Goal: Obtain resource: Obtain resource

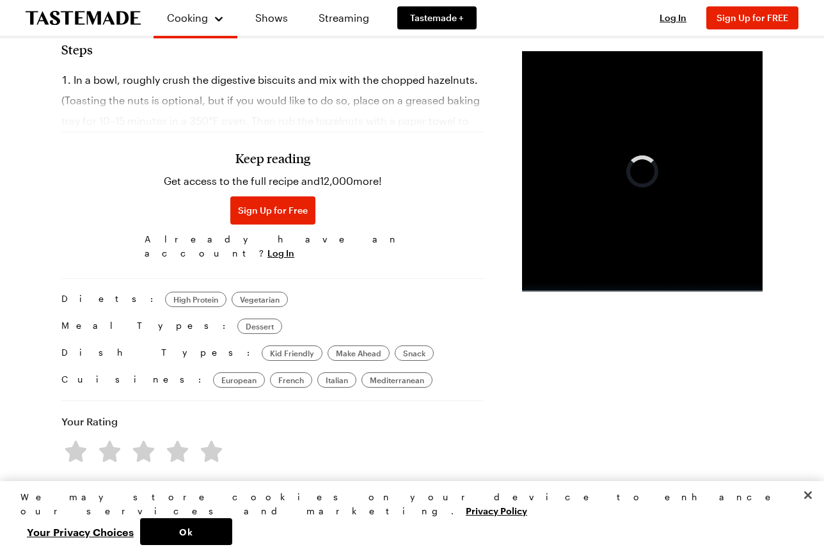
scroll to position [685, 0]
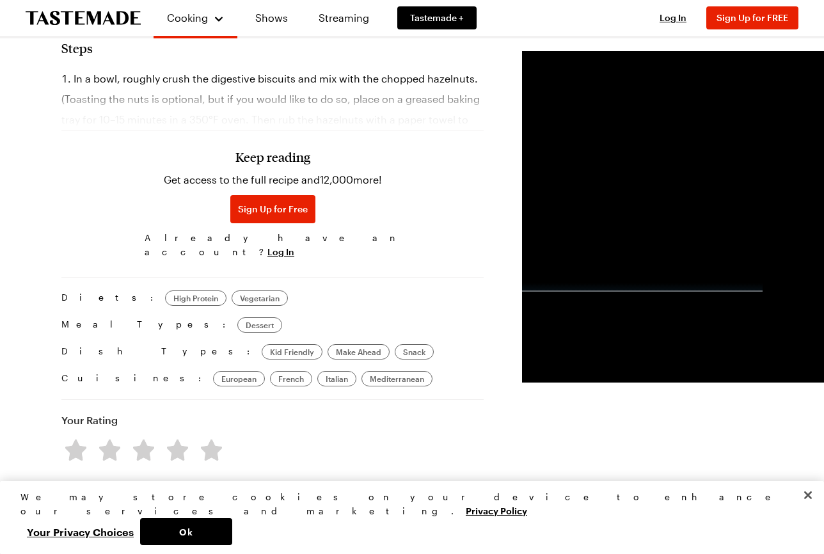
click at [129, 152] on div "Keep reading Get access to the full recipe and 12,000 more! Sign Up for Free Al…" at bounding box center [272, 175] width 422 height 179
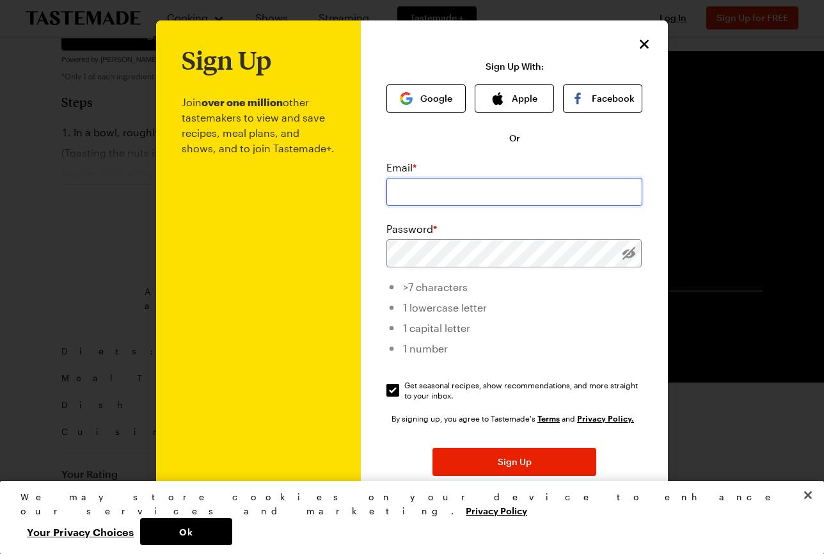
click at [424, 195] on input "email" at bounding box center [515, 192] width 256 height 28
type input "[EMAIL_ADDRESS][DOMAIN_NAME]"
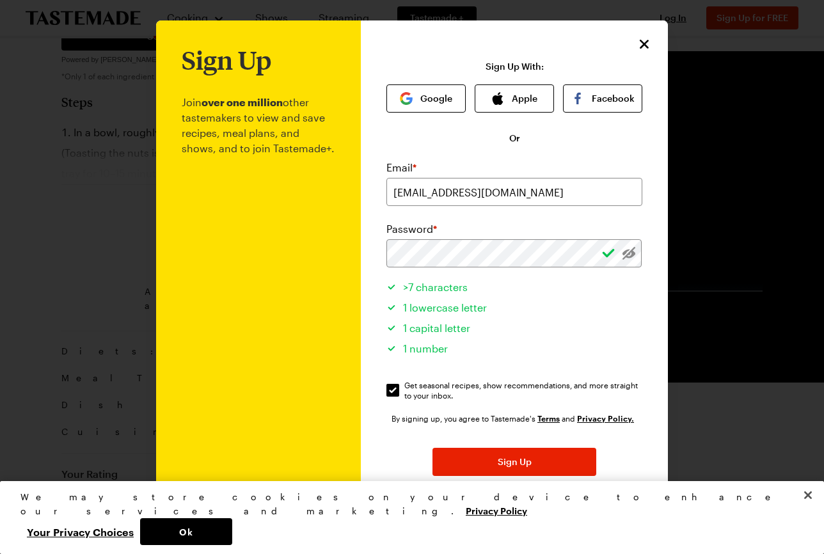
scroll to position [0, 0]
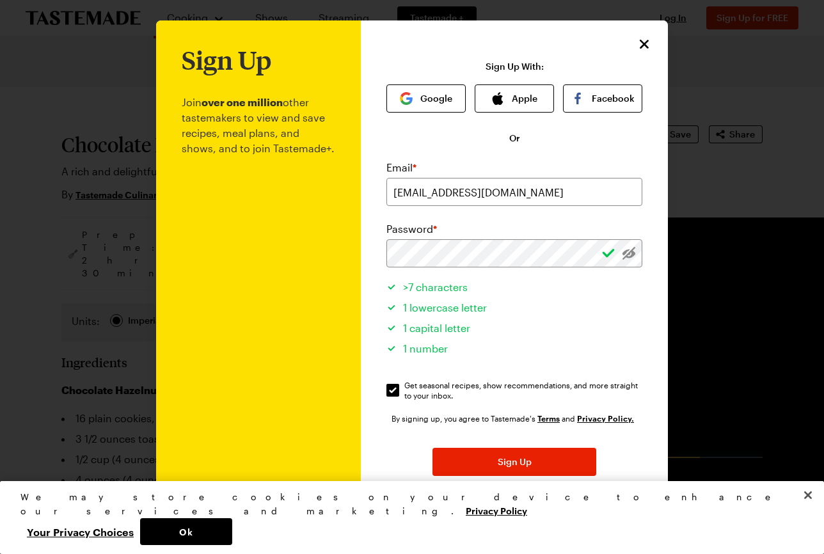
click at [622, 258] on button "button" at bounding box center [629, 253] width 14 height 14
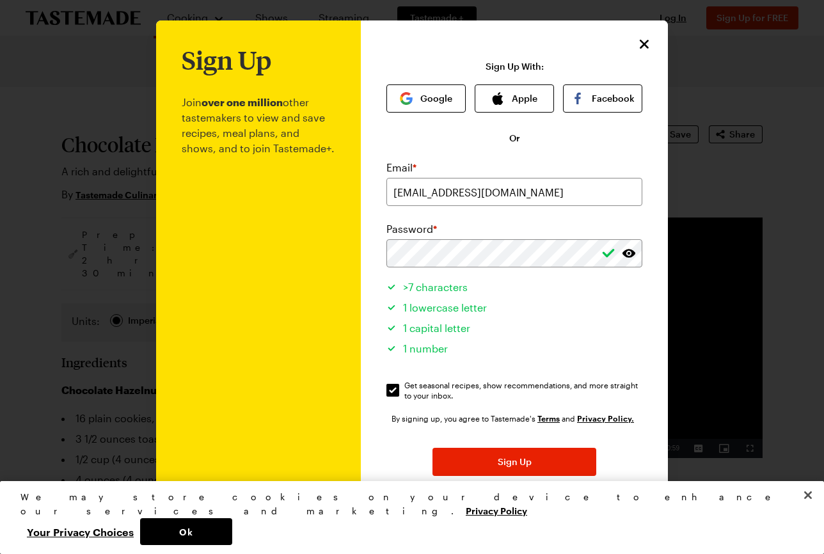
click at [518, 464] on span "Sign Up" at bounding box center [515, 462] width 34 height 13
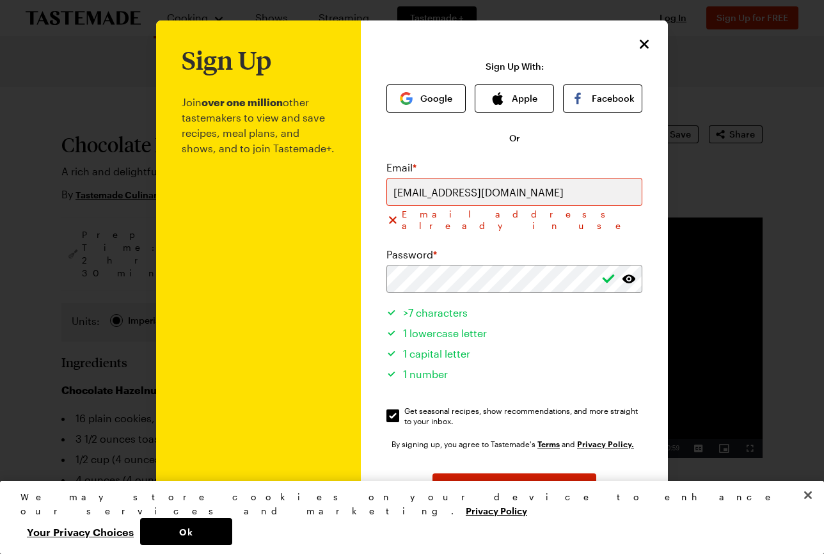
click at [511, 481] on span "Sign Up" at bounding box center [515, 487] width 34 height 13
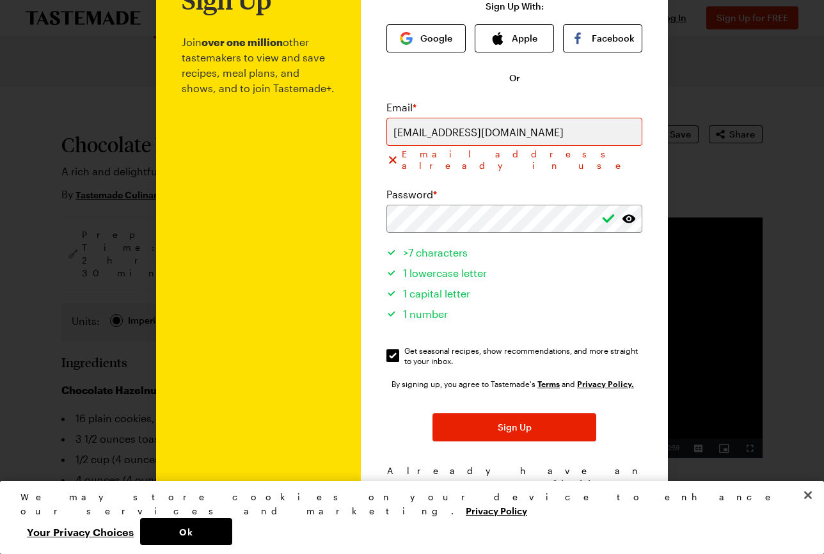
scroll to position [60, 0]
click at [573, 478] on span "Log In!" at bounding box center [575, 484] width 29 height 13
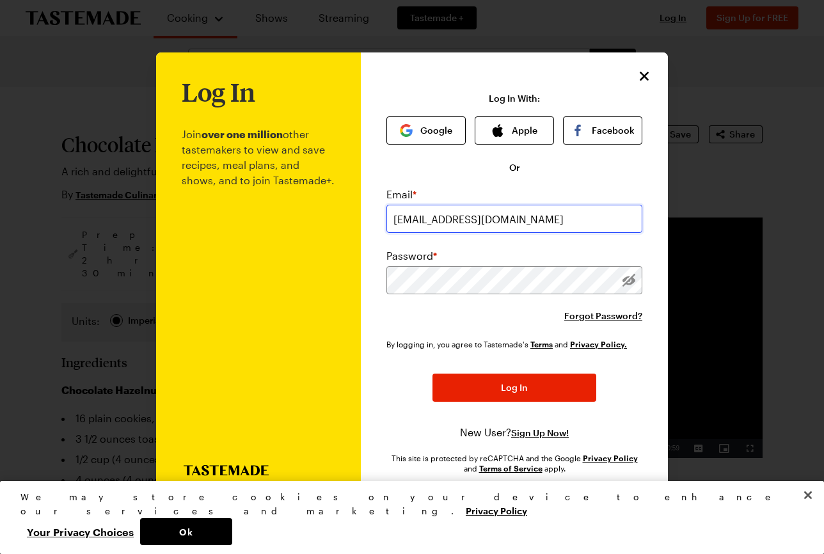
type input "[EMAIL_ADDRESS][DOMAIN_NAME]"
click at [468, 381] on button "Log In" at bounding box center [515, 388] width 164 height 28
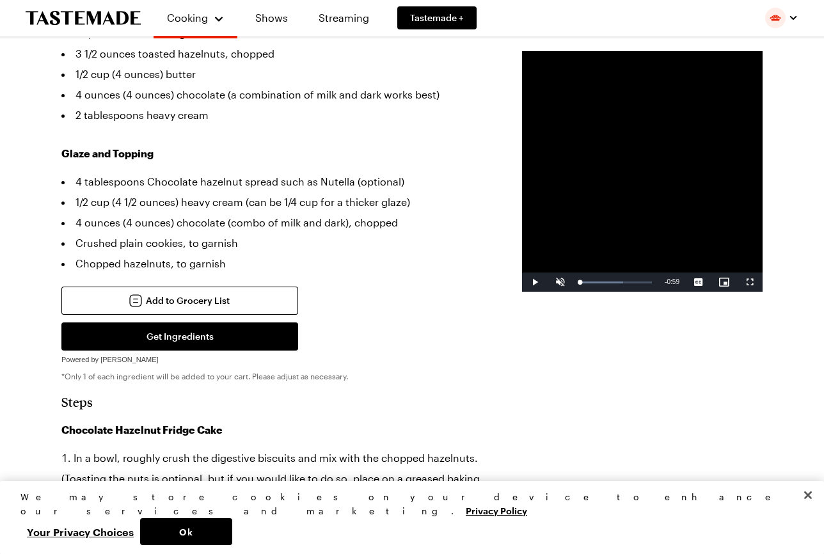
scroll to position [385, 0]
click at [351, 326] on div "Add to Grocery List Get Ingredients Powered by Chicory *Only 1 of each ingredie…" at bounding box center [272, 328] width 422 height 82
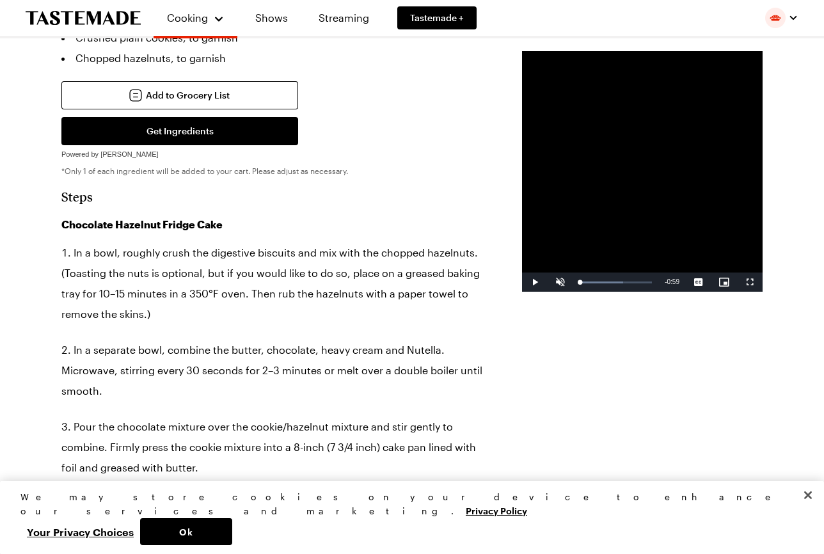
scroll to position [679, 0]
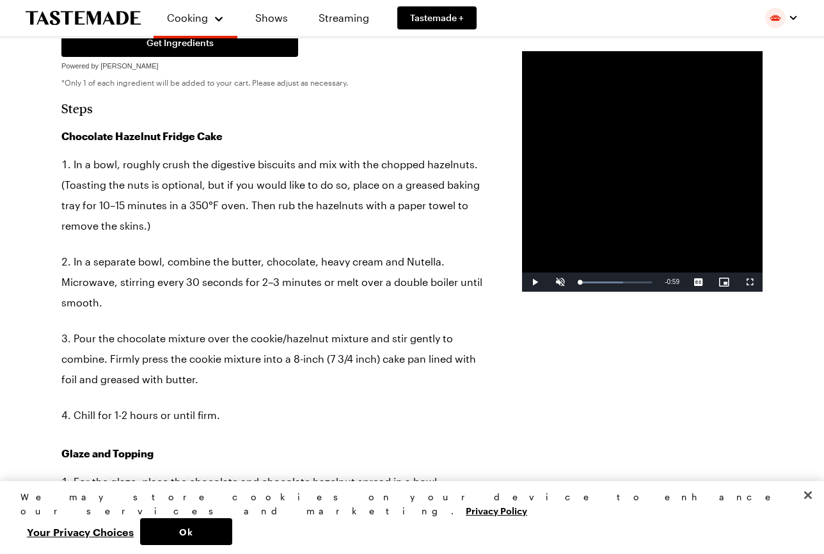
click at [401, 158] on div "Prep Time: 2 hr 30 min Cook Time: 10 min Servings: 6 Scale Easy Units: Imperial…" at bounding box center [411, 387] width 701 height 1696
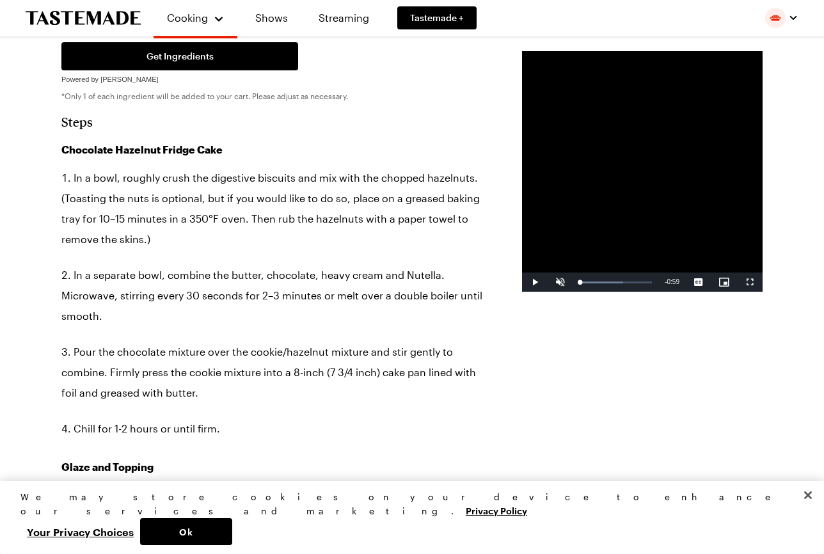
scroll to position [665, 0]
click at [28, 377] on div "Chocolate Hazelnut Fridge Cake A rich and delightful no-bake chocolate hazelnut…" at bounding box center [412, 540] width 778 height 2236
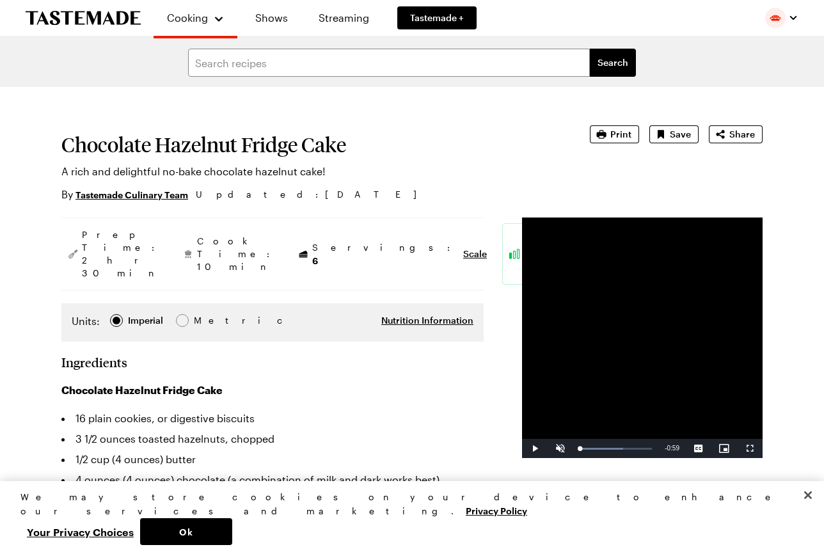
scroll to position [0, 0]
click at [630, 132] on span "Print" at bounding box center [621, 134] width 21 height 13
type textarea "x"
